Goal: Find specific page/section: Find specific page/section

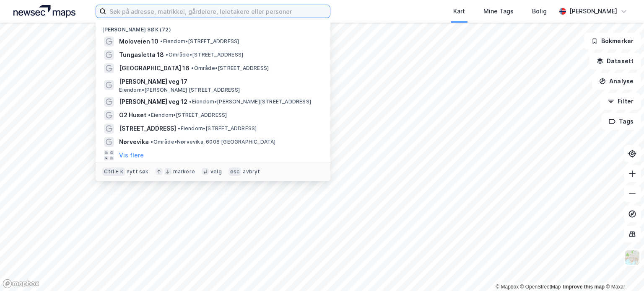
click at [146, 13] on input at bounding box center [218, 11] width 224 height 13
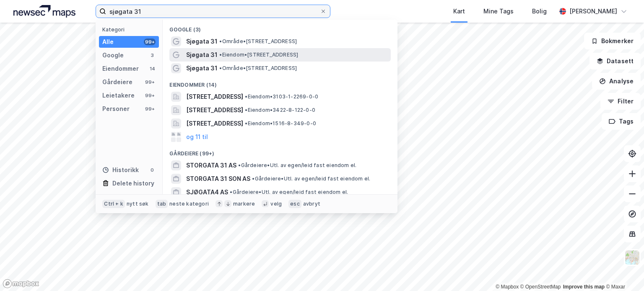
type input "sjøgata 31"
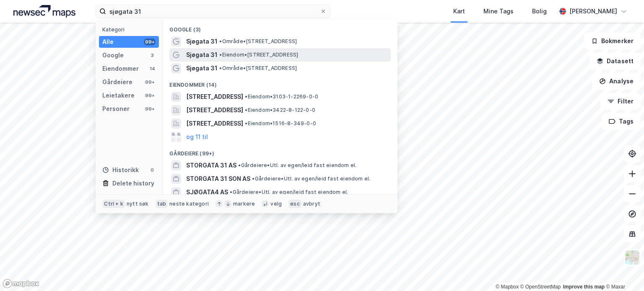
click at [246, 57] on span "• Eiendom • [STREET_ADDRESS]" at bounding box center [258, 55] width 79 height 7
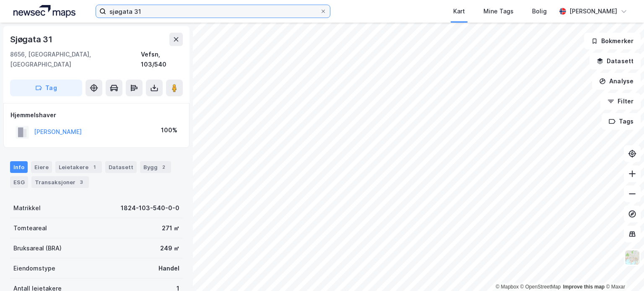
click at [156, 8] on input "sjøgata 31" at bounding box center [213, 11] width 214 height 13
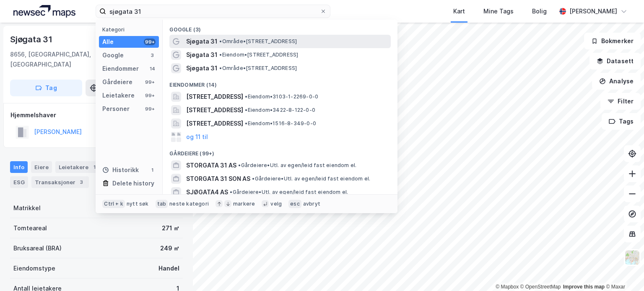
click at [249, 42] on span "• Område • [STREET_ADDRESS]" at bounding box center [258, 41] width 78 height 7
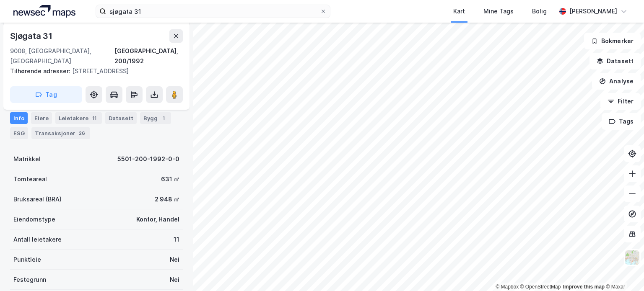
scroll to position [67, 0]
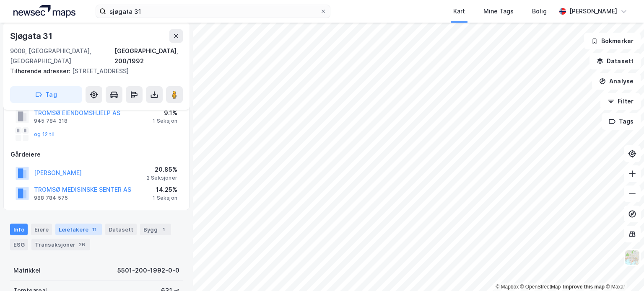
click at [75, 224] on div "Leietakere 11" at bounding box center [78, 230] width 47 height 12
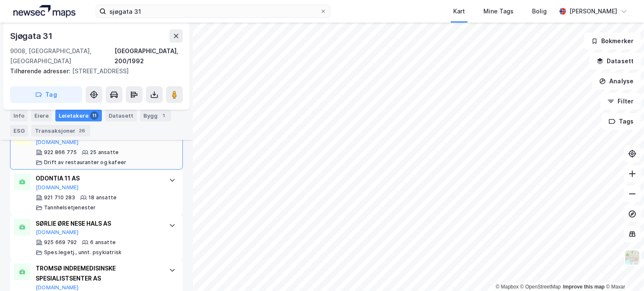
scroll to position [314, 0]
